Goal: Task Accomplishment & Management: Manage account settings

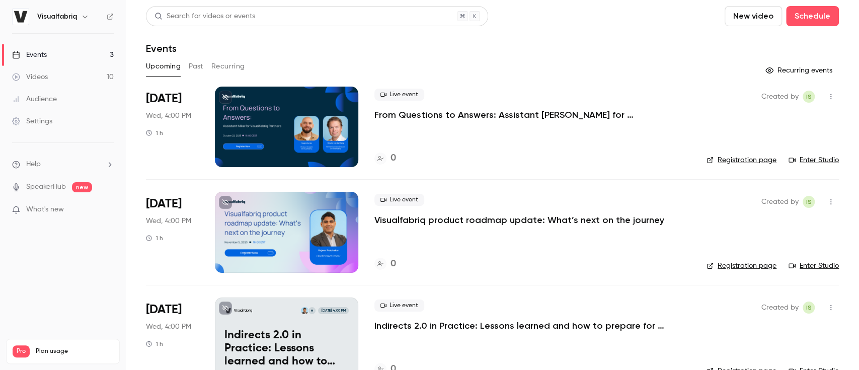
scroll to position [26, 0]
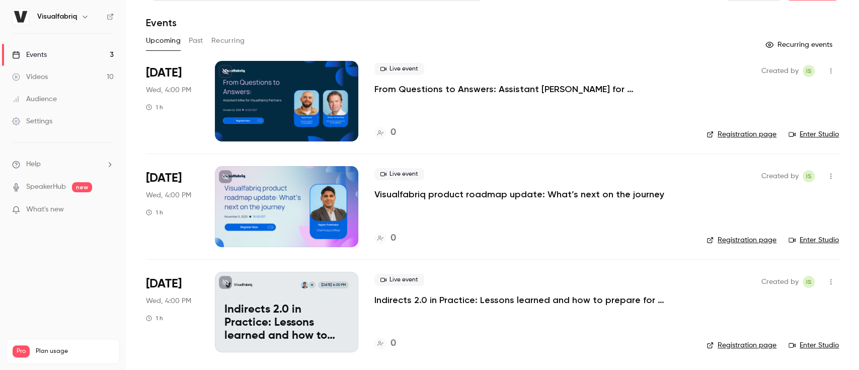
click at [299, 317] on p "Indirects 2.0 in Practice: Lessons learned and how to prepare for success" at bounding box center [286, 322] width 124 height 39
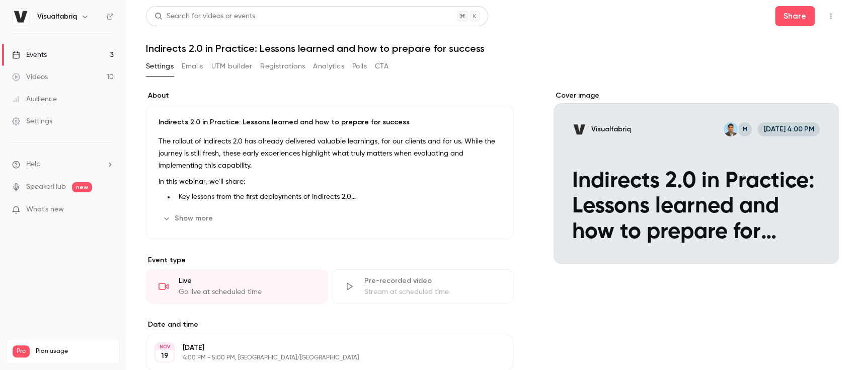
scroll to position [226, 0]
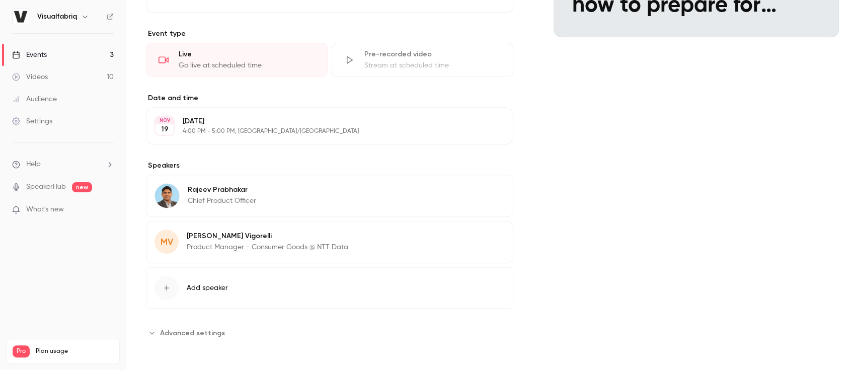
click at [230, 242] on p "Product Manager - Consumer Goods @ NTT Data" at bounding box center [267, 247] width 161 height 10
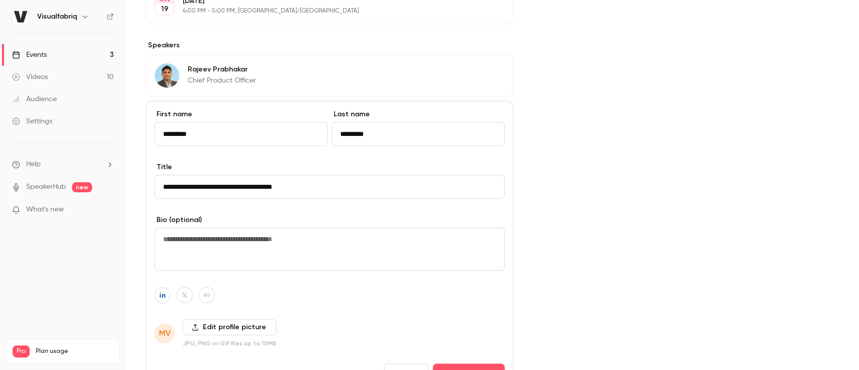
scroll to position [475, 0]
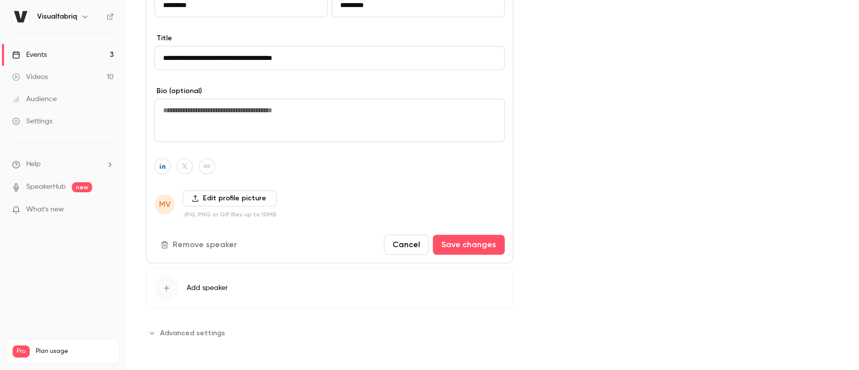
click at [212, 203] on label "Edit profile picture" at bounding box center [230, 198] width 94 height 16
click at [0, 0] on input "Edit profile picture" at bounding box center [0, 0] width 0 height 0
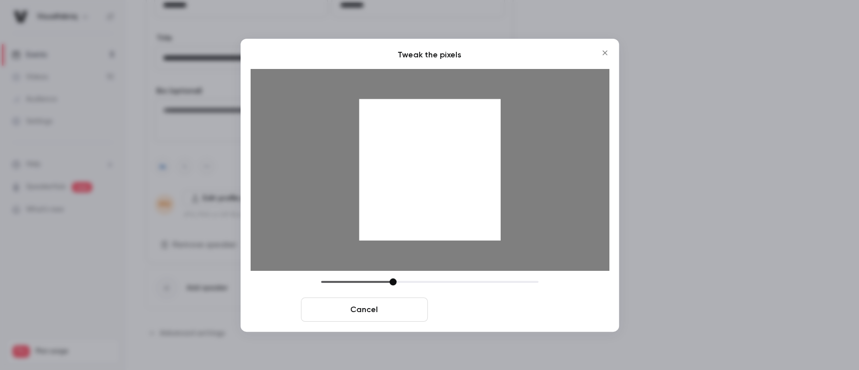
click at [511, 311] on button "Crop and save" at bounding box center [495, 309] width 127 height 24
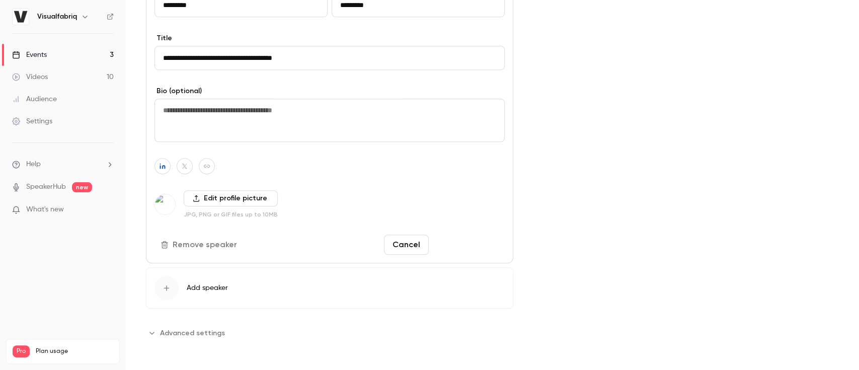
click at [448, 235] on button "Save changes" at bounding box center [469, 244] width 72 height 20
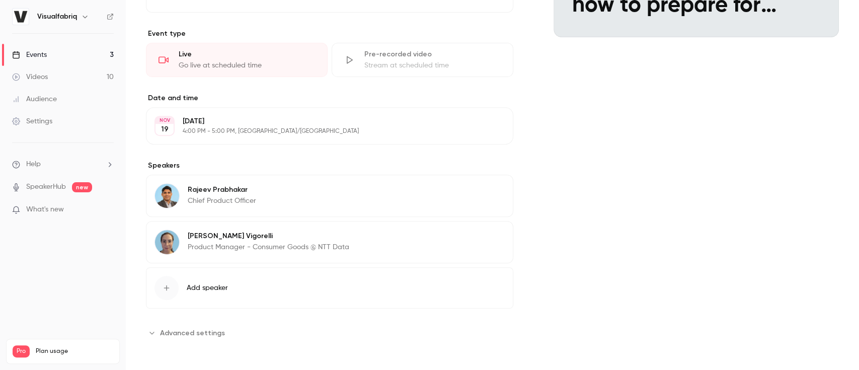
scroll to position [0, 0]
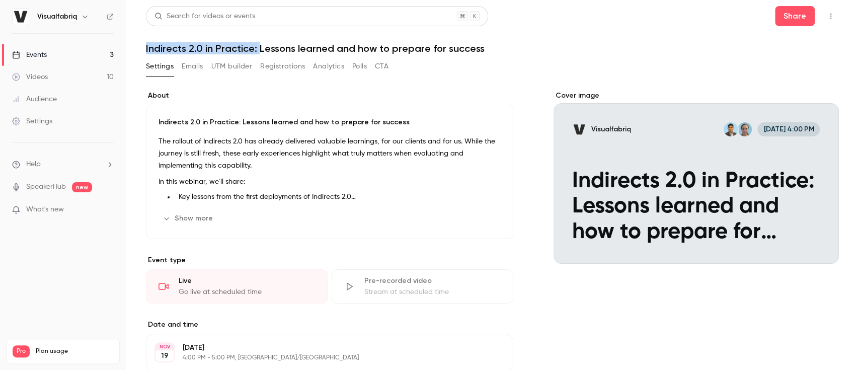
drag, startPoint x: 145, startPoint y: 48, endPoint x: 257, endPoint y: 48, distance: 112.2
click at [257, 48] on main "Search for videos or events Share Indirects 2.0 in Practice: Lessons learned an…" at bounding box center [492, 185] width 733 height 370
copy h1 "Indirects 2.0 in Practice:"
click at [272, 50] on h1 "Indirects 2.0 in Practice: Lessons learned and how to prepare for success" at bounding box center [492, 48] width 693 height 12
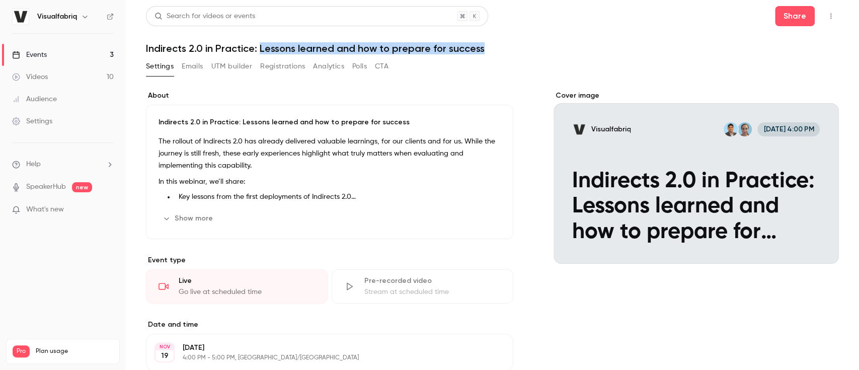
drag, startPoint x: 258, startPoint y: 46, endPoint x: 492, endPoint y: 55, distance: 234.6
click at [492, 55] on div "Search for videos or events Share Indirects 2.0 in Practice: Lessons learned an…" at bounding box center [492, 298] width 693 height 585
copy h1 "Lessons learned and how to prepare for success"
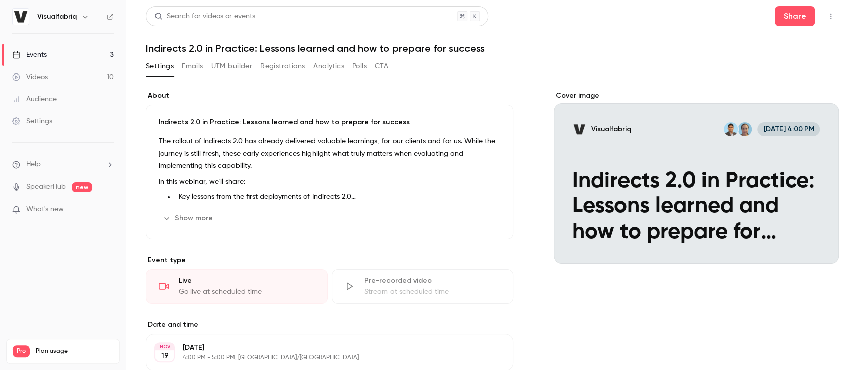
click at [723, 200] on div "Cover image" at bounding box center [695, 177] width 285 height 173
click at [0, 0] on input "Visualfabriq [DATE] 4:00 PM Indirects 2.0 in Practice: Lessons learned and how …" at bounding box center [0, 0] width 0 height 0
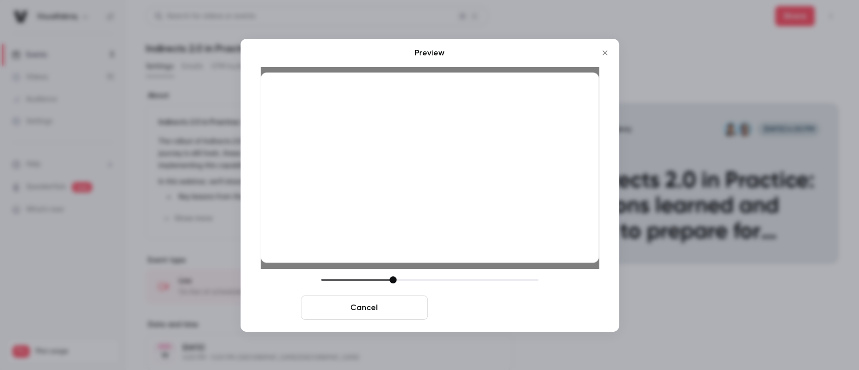
click at [480, 301] on button "Save cover" at bounding box center [495, 307] width 127 height 24
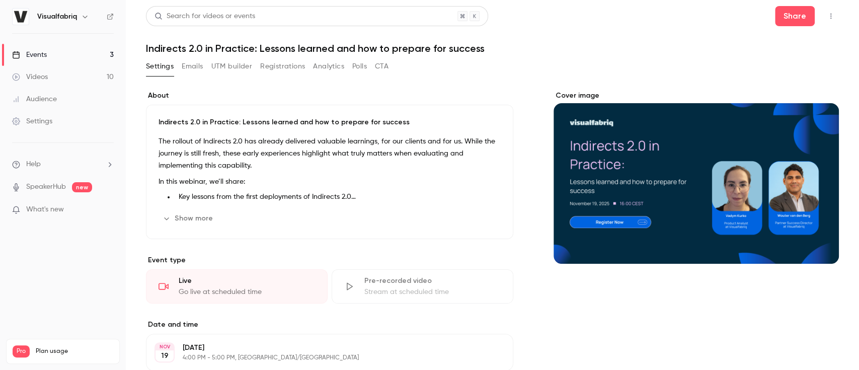
click at [101, 52] on link "Events 3" at bounding box center [63, 55] width 126 height 22
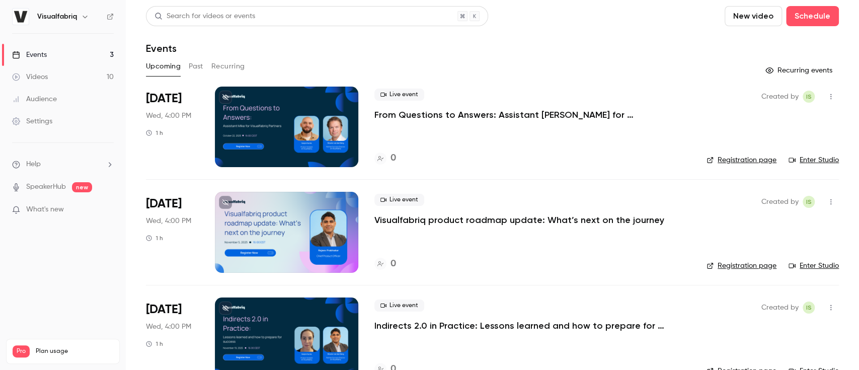
scroll to position [26, 0]
